Goal: Task Accomplishment & Management: Use online tool/utility

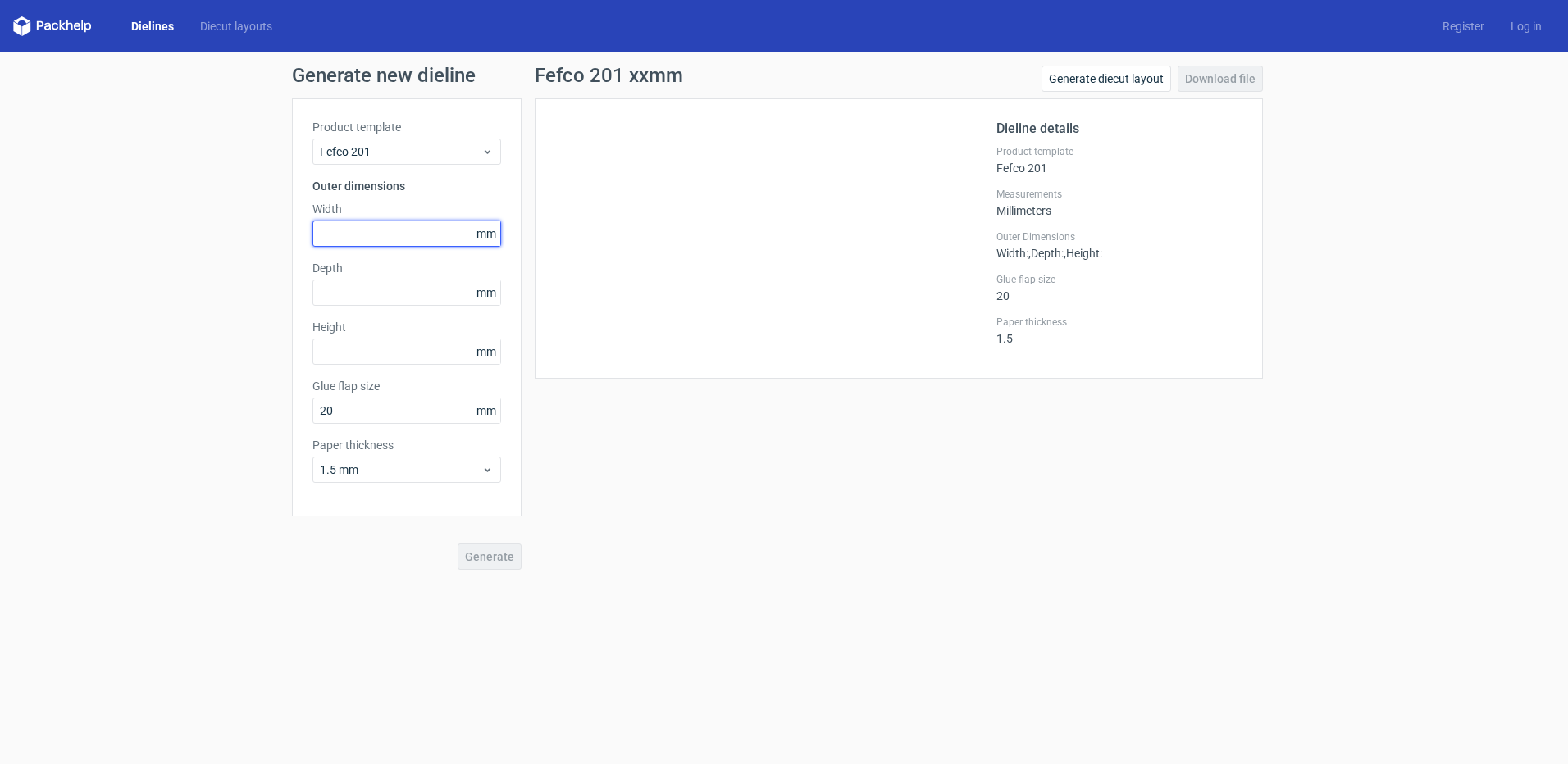
click at [393, 234] on input "text" at bounding box center [406, 234] width 188 height 26
type input "433"
click at [360, 292] on input "text" at bounding box center [406, 293] width 188 height 26
type input "203"
click at [417, 339] on input "text" at bounding box center [406, 351] width 188 height 26
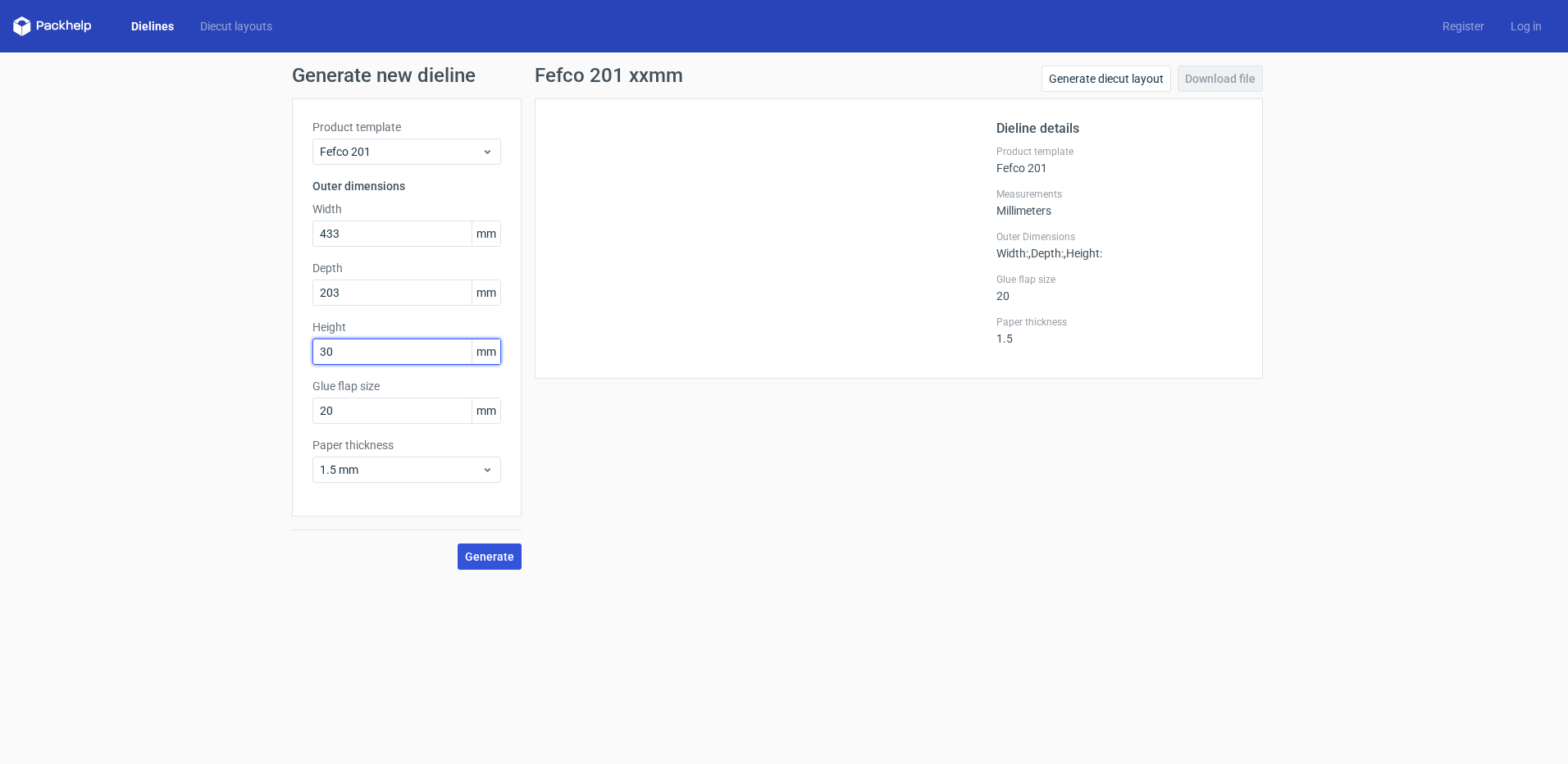
type input "30"
click at [505, 560] on span "Generate" at bounding box center [489, 556] width 49 height 11
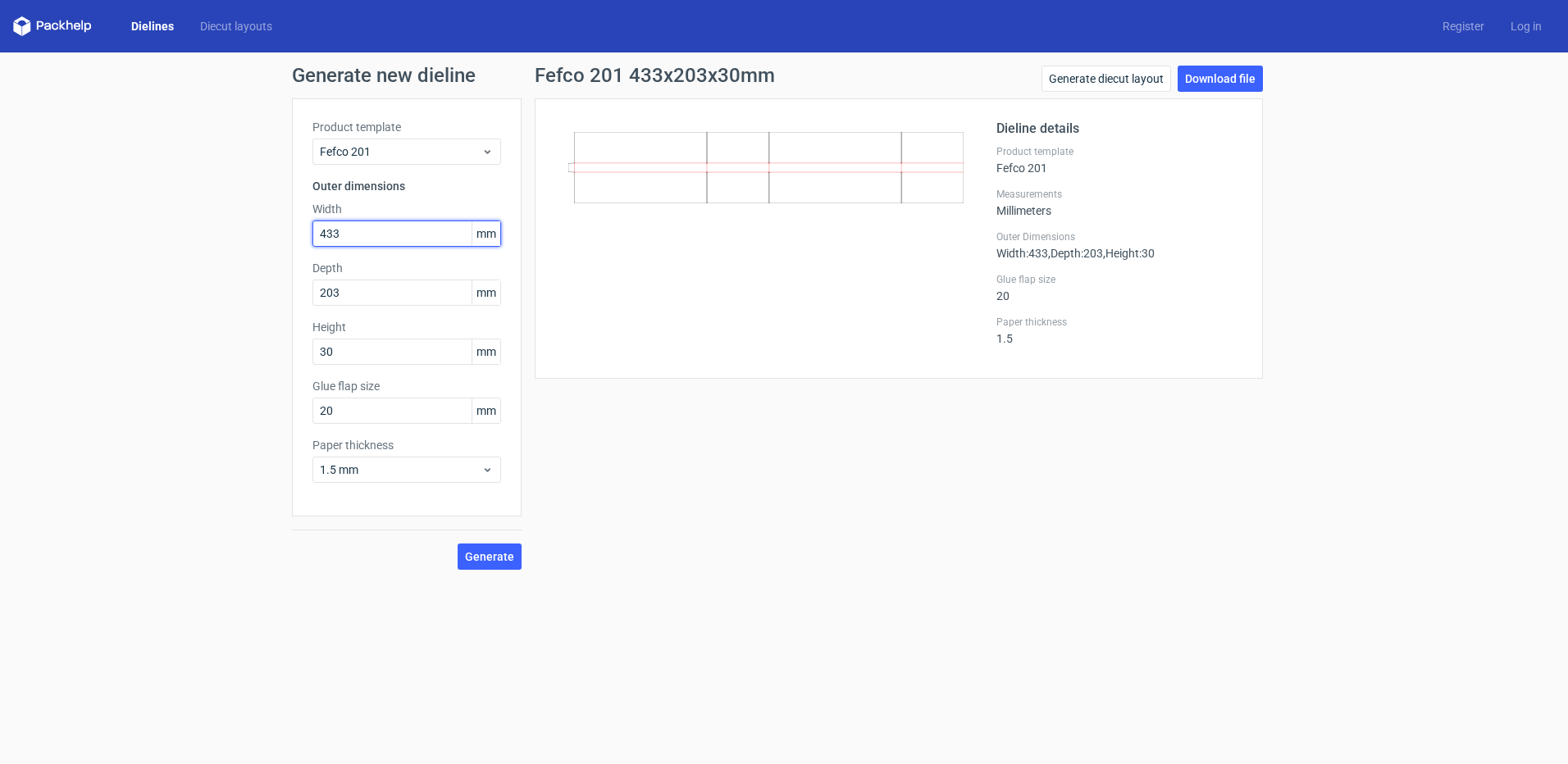
click at [335, 238] on input "433" at bounding box center [406, 234] width 188 height 26
click at [331, 236] on input "433" at bounding box center [406, 234] width 188 height 26
drag, startPoint x: 345, startPoint y: 236, endPoint x: 355, endPoint y: 245, distance: 13.5
click at [346, 239] on input "433" at bounding box center [406, 234] width 188 height 26
type input "438"
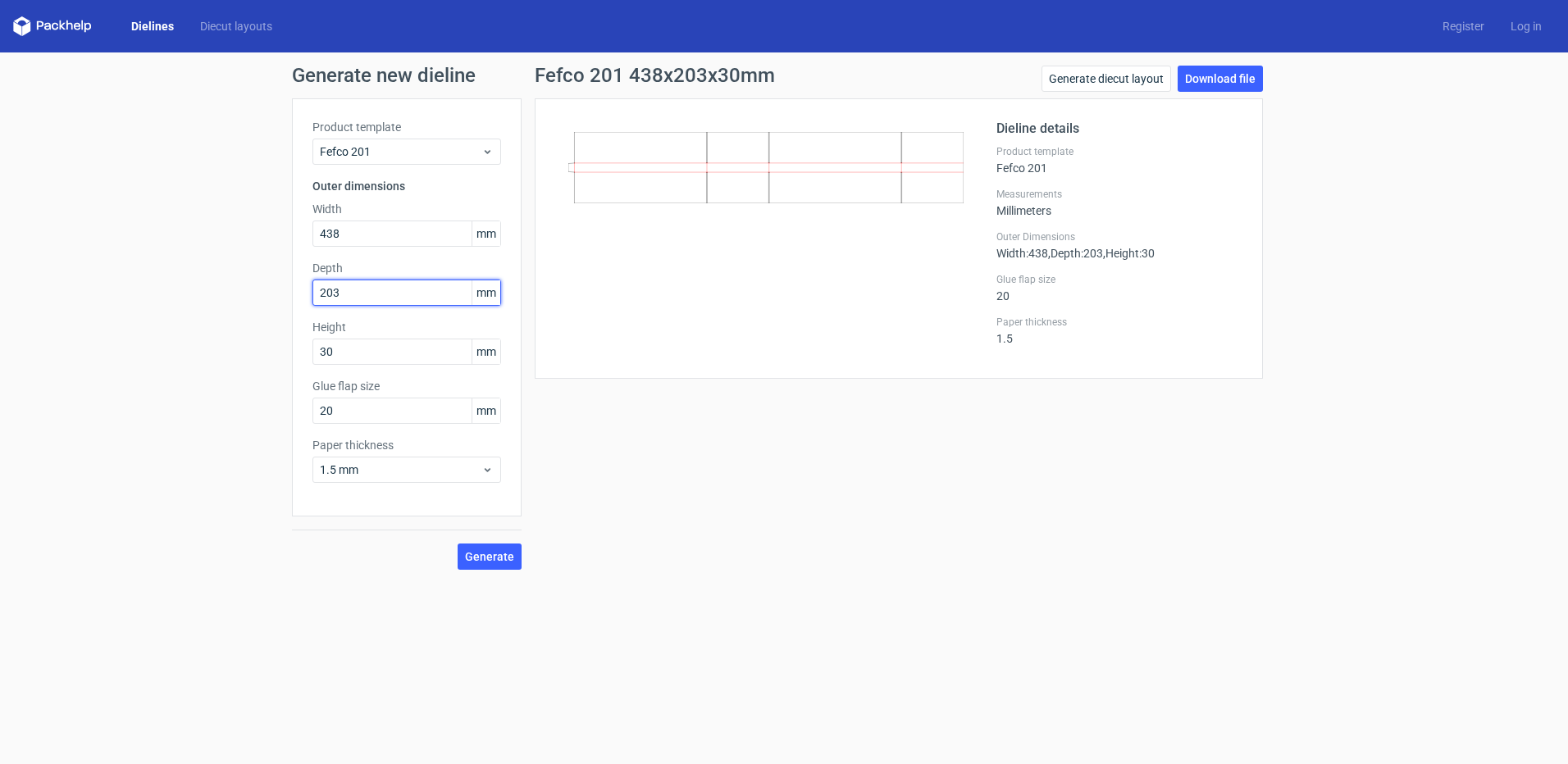
click at [375, 294] on input "203" at bounding box center [406, 293] width 188 height 26
type input "208"
click at [493, 562] on span "Generate" at bounding box center [489, 556] width 49 height 11
click at [359, 412] on input "20" at bounding box center [406, 411] width 188 height 26
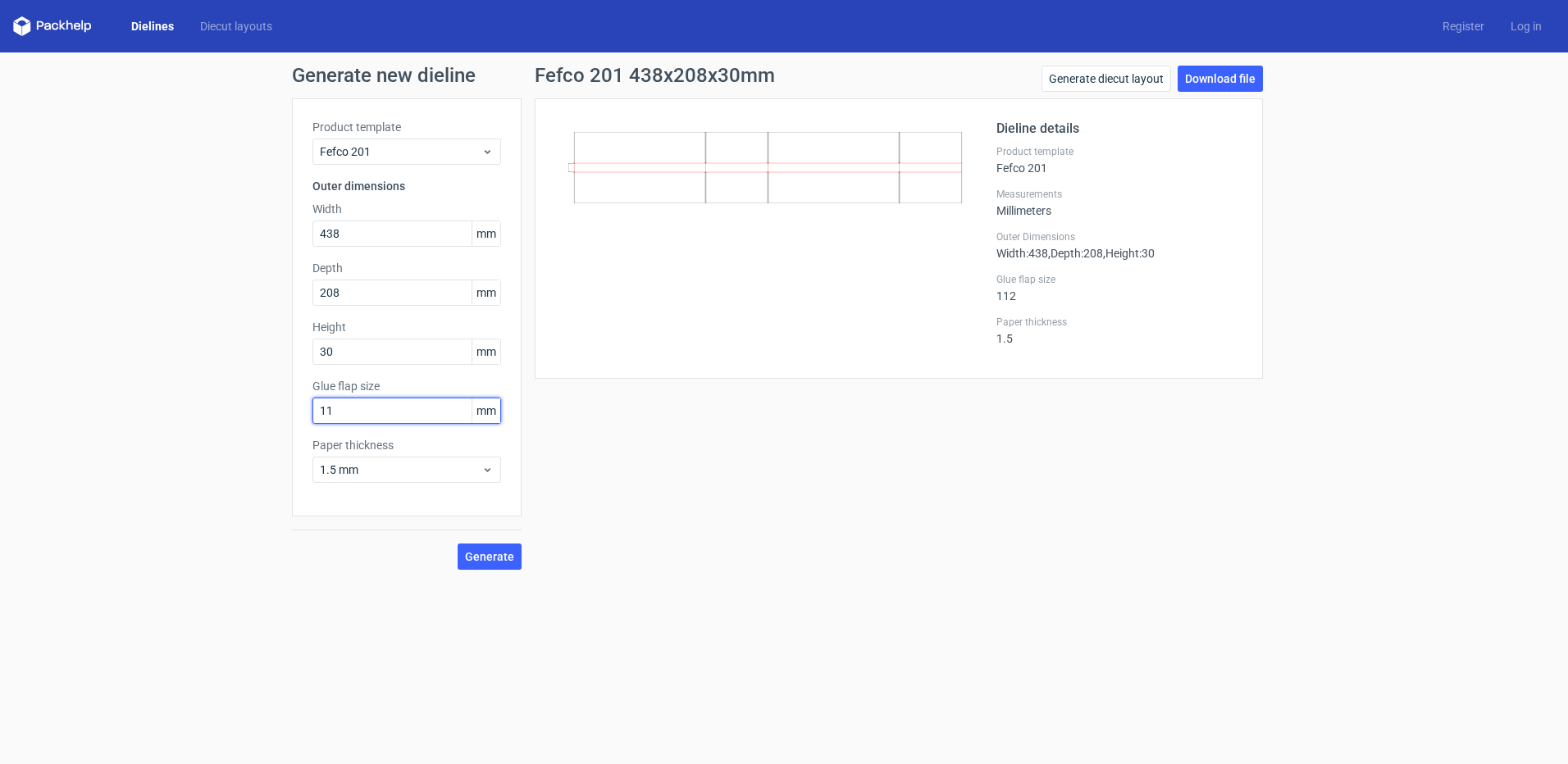
type input "1"
type input "12"
click at [491, 555] on span "Generate" at bounding box center [489, 556] width 49 height 11
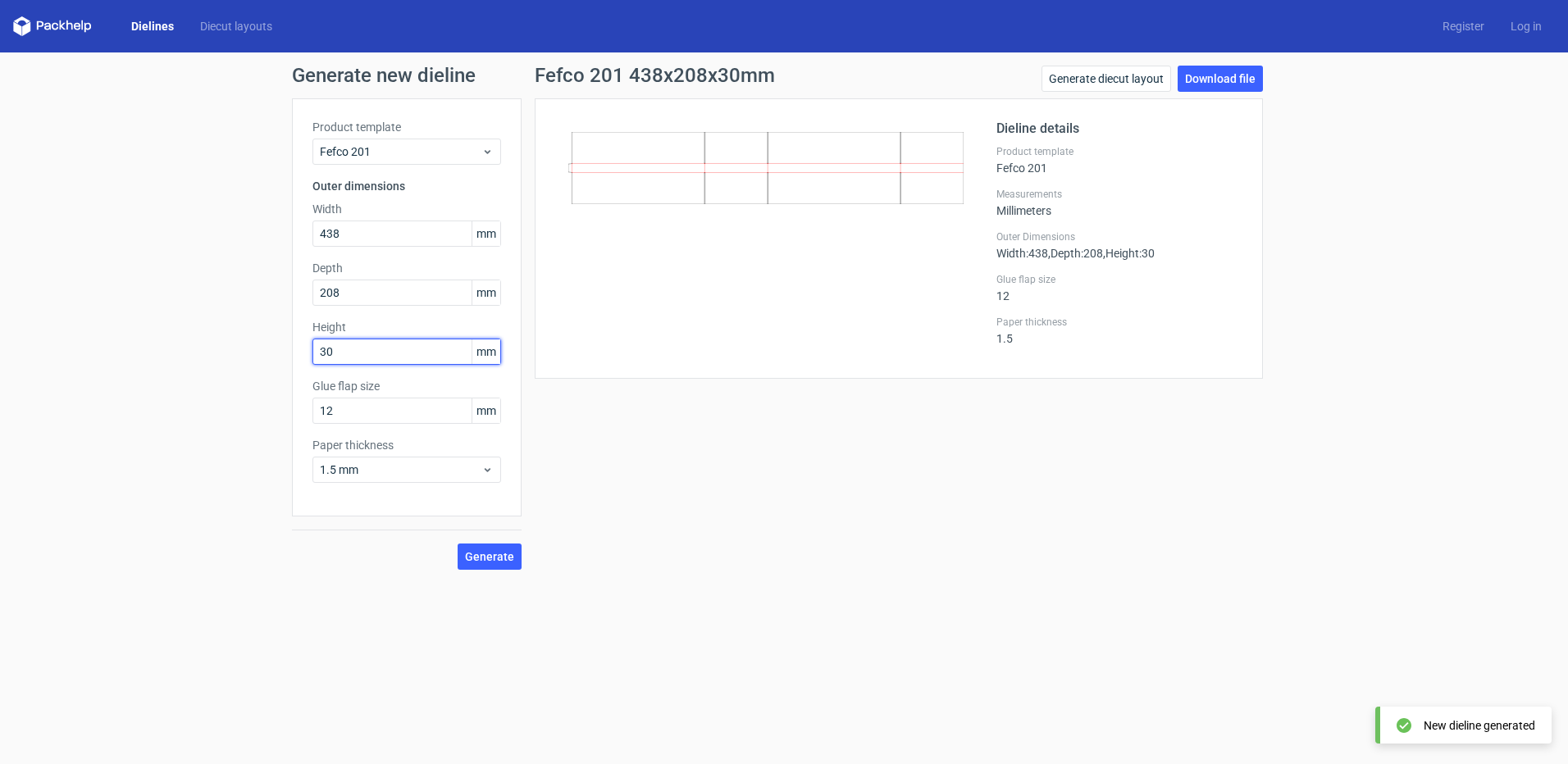
click at [389, 353] on input "30" at bounding box center [406, 351] width 188 height 26
click at [389, 353] on input "30" at bounding box center [406, 351] width 188 height 26
type input "438"
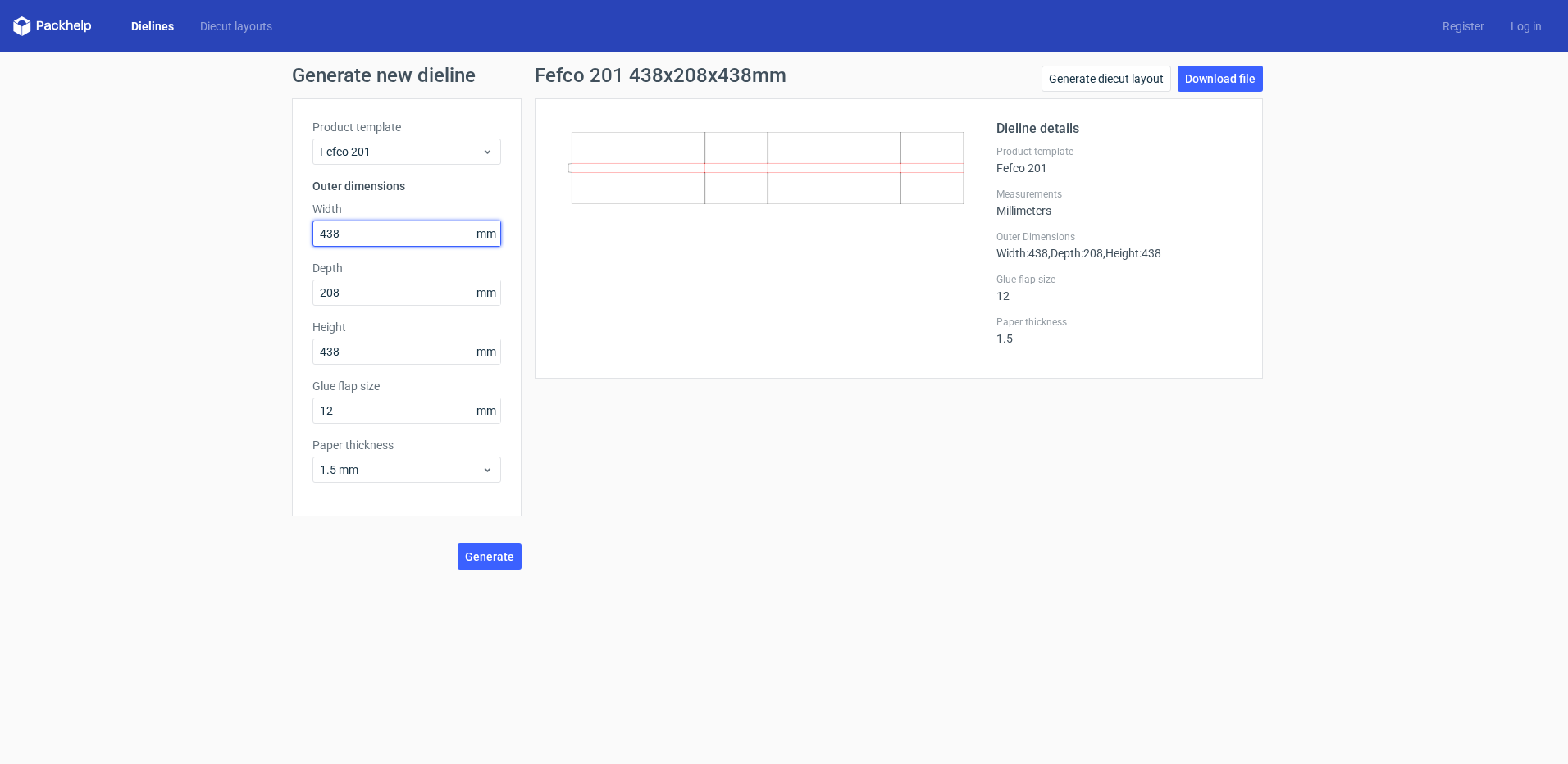
click at [380, 231] on input "438" at bounding box center [406, 234] width 188 height 26
type input "30"
click at [458, 543] on button "Generate" at bounding box center [490, 556] width 64 height 26
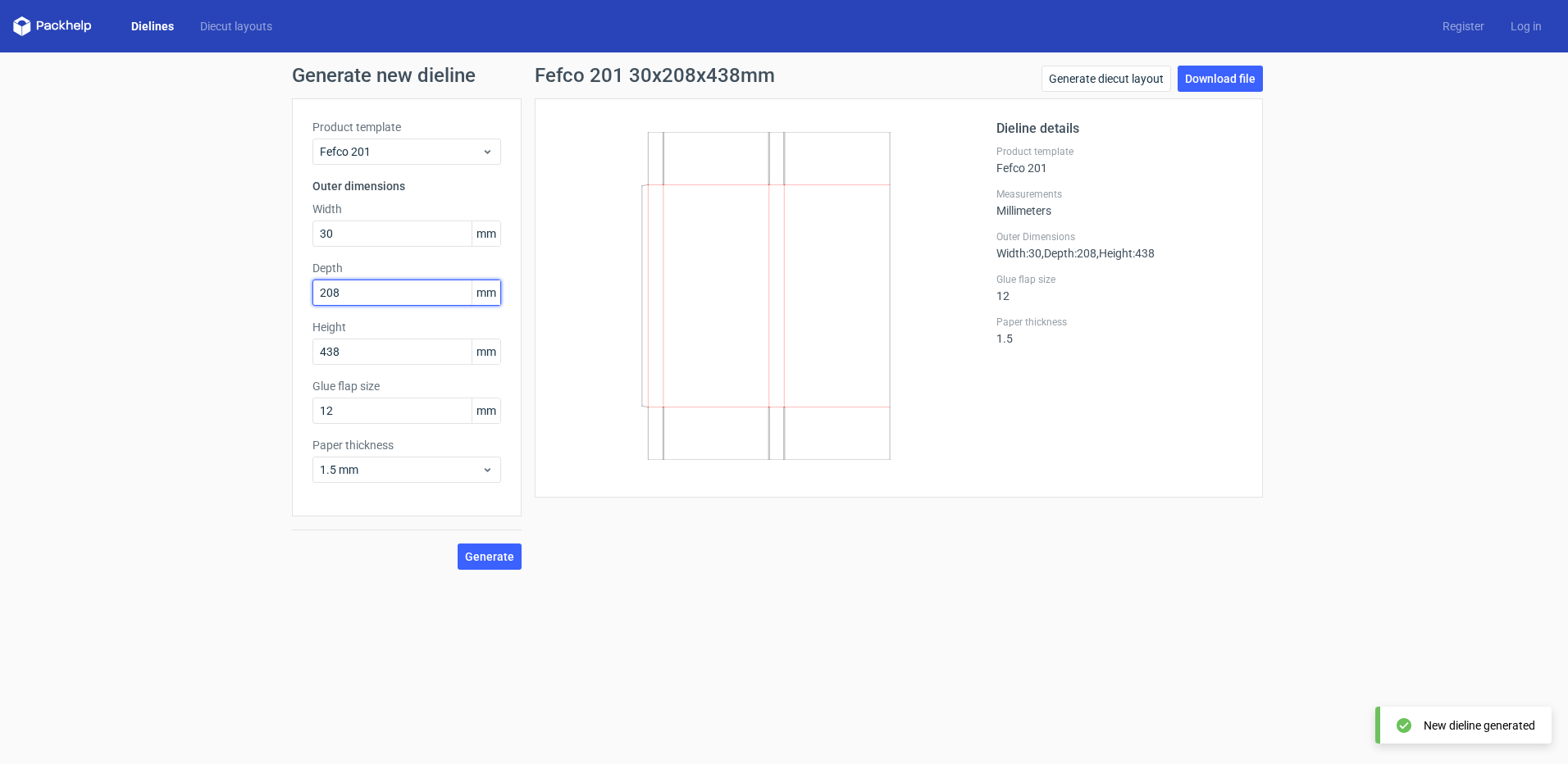
click at [385, 303] on input "208" at bounding box center [406, 293] width 188 height 26
type input "30"
click at [373, 245] on input "30" at bounding box center [406, 234] width 188 height 26
click at [373, 243] on input "30" at bounding box center [406, 234] width 188 height 26
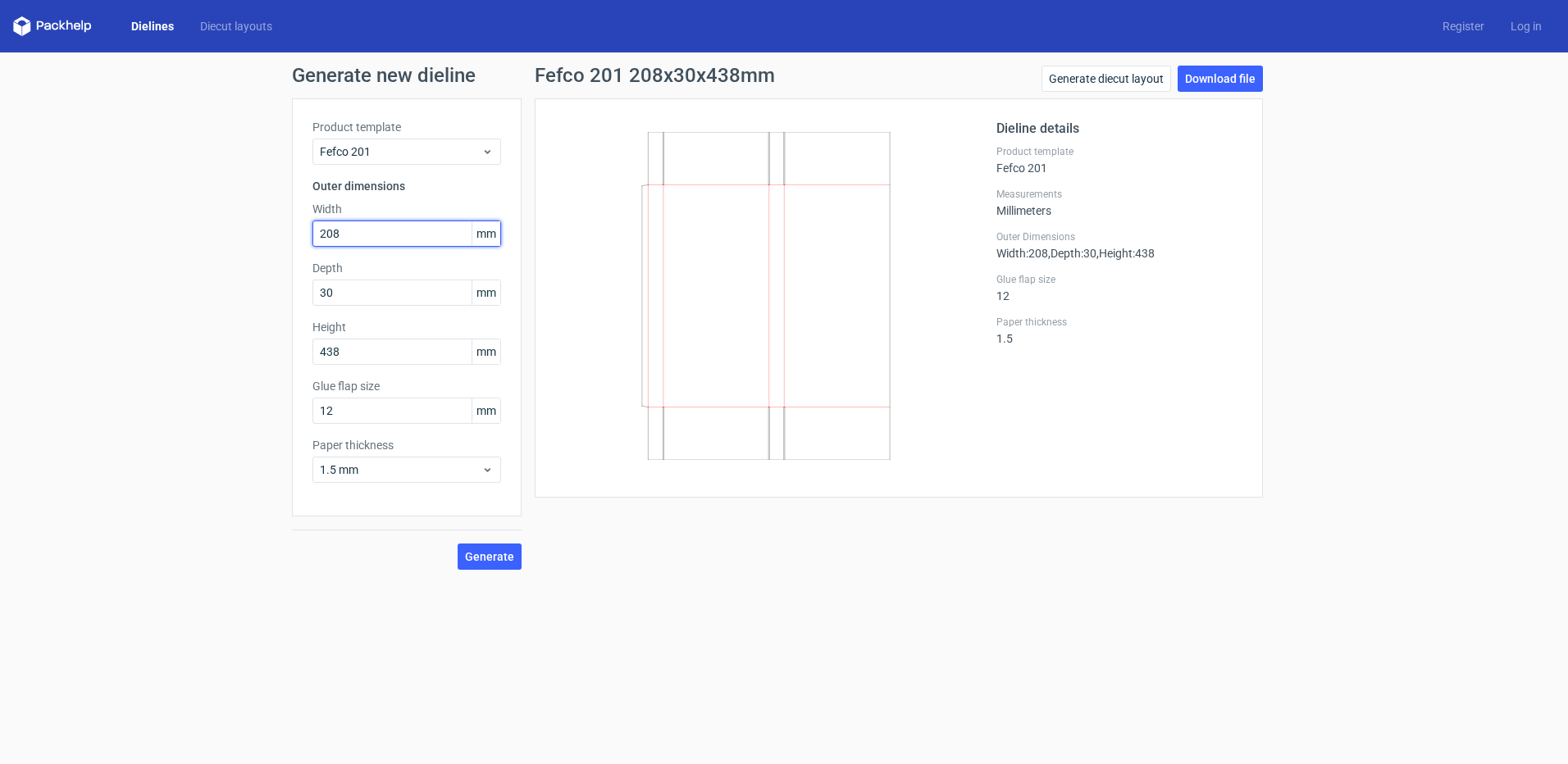
type input "208"
click at [458, 543] on button "Generate" at bounding box center [490, 556] width 64 height 26
click at [1230, 82] on link "Download file" at bounding box center [1220, 79] width 85 height 26
